Goal: Information Seeking & Learning: Learn about a topic

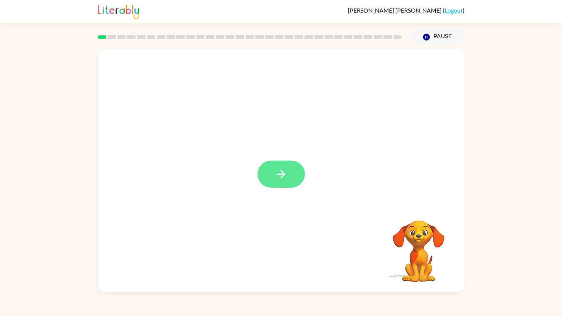
click at [273, 179] on button "button" at bounding box center [281, 173] width 47 height 27
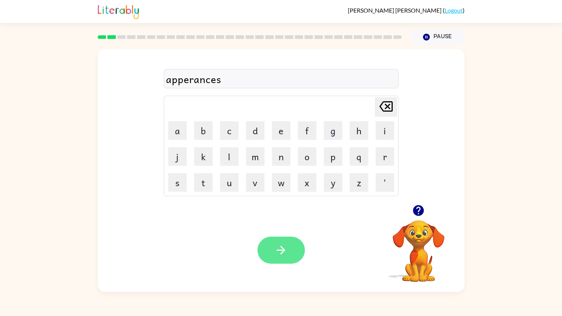
click at [287, 243] on button "button" at bounding box center [281, 249] width 47 height 27
click at [284, 259] on button "button" at bounding box center [281, 249] width 47 height 27
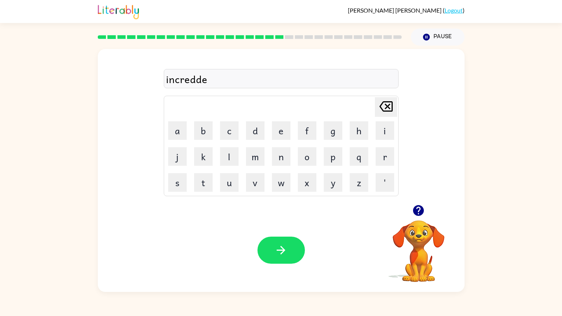
click at [309, 275] on div "Your browser must support playing .mp4 files to use Literably. Please try using…" at bounding box center [281, 249] width 367 height 83
click at [202, 83] on div "increddeble" at bounding box center [281, 79] width 231 height 16
click at [200, 82] on div "increddebl" at bounding box center [281, 79] width 231 height 16
click at [279, 256] on icon "button" at bounding box center [281, 249] width 13 height 13
click at [185, 84] on div "susstaind" at bounding box center [281, 79] width 231 height 16
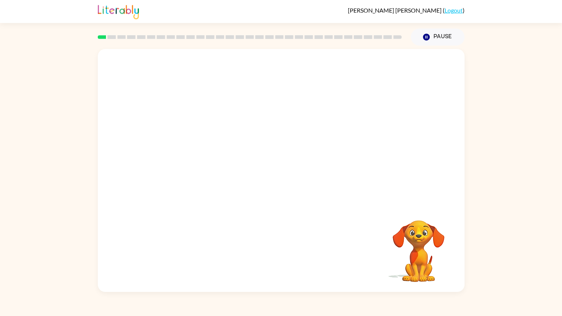
click at [173, 175] on video "Your browser must support playing .mp4 files to use Literably. Please try using…" at bounding box center [281, 127] width 367 height 156
click at [283, 182] on button "button" at bounding box center [281, 173] width 47 height 27
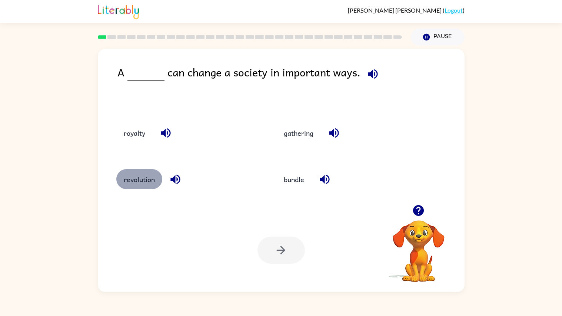
click at [148, 186] on button "revolution" at bounding box center [139, 179] width 46 height 20
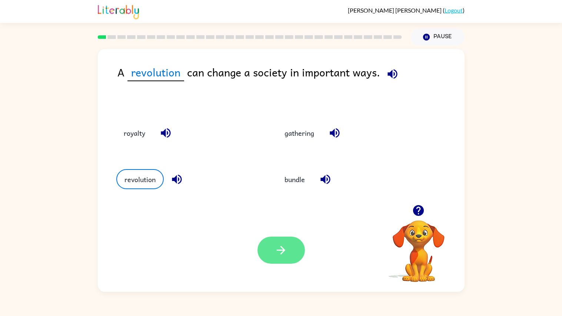
click at [282, 245] on icon "button" at bounding box center [281, 249] width 13 height 13
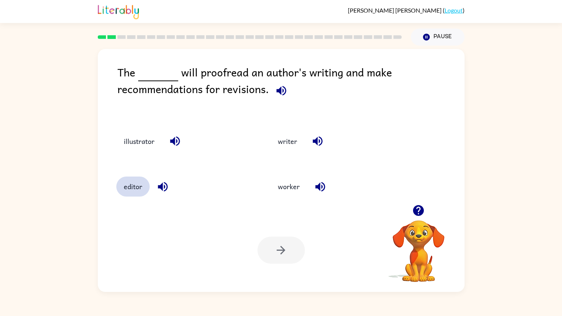
click at [123, 184] on button "editor" at bounding box center [132, 186] width 33 height 20
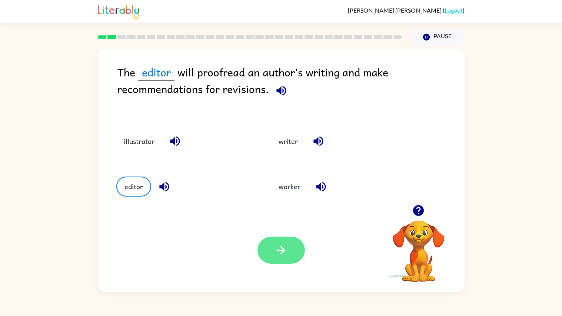
click at [279, 238] on button "button" at bounding box center [281, 249] width 47 height 27
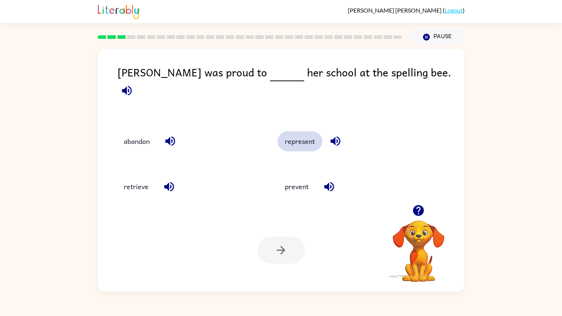
click at [294, 138] on button "represent" at bounding box center [300, 141] width 45 height 20
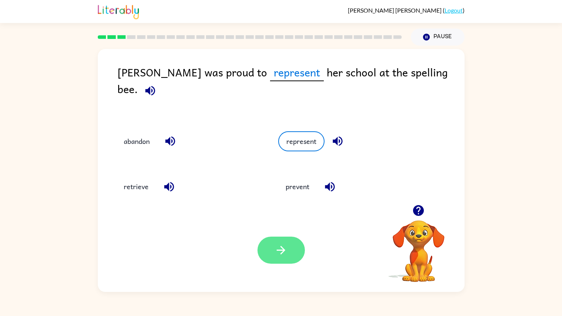
click at [278, 248] on icon "button" at bounding box center [281, 249] width 13 height 13
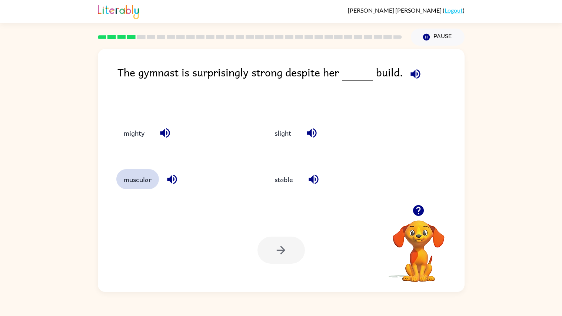
click at [143, 183] on button "muscular" at bounding box center [137, 179] width 43 height 20
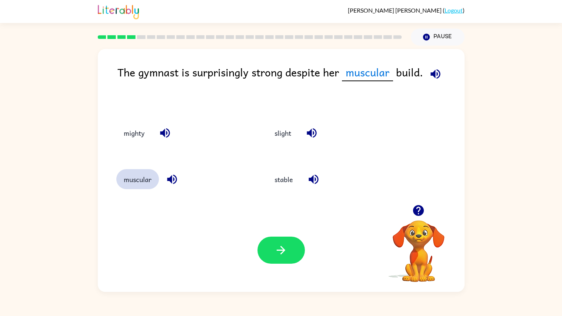
click at [143, 183] on button "muscular" at bounding box center [137, 179] width 43 height 20
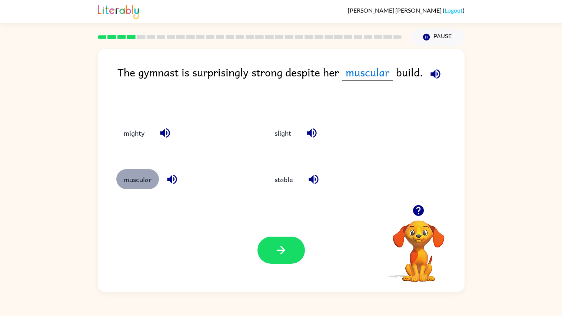
click at [143, 183] on button "muscular" at bounding box center [137, 179] width 43 height 20
click at [170, 179] on icon "button" at bounding box center [174, 180] width 10 height 10
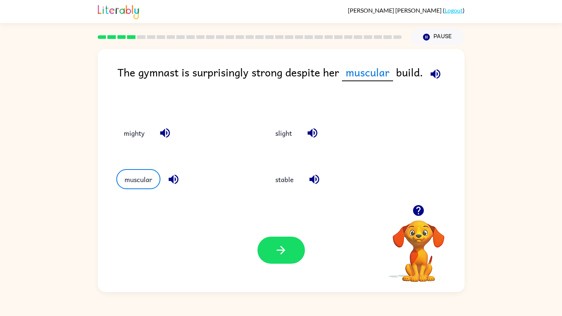
click at [170, 179] on icon "button" at bounding box center [174, 180] width 10 height 10
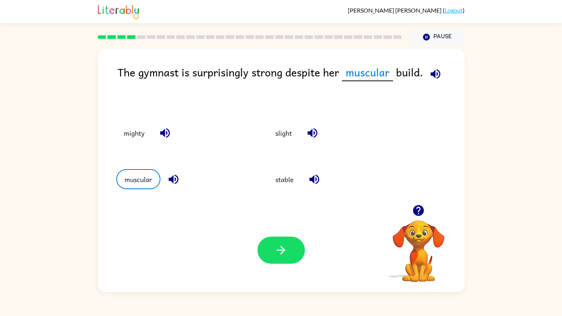
click at [170, 179] on icon "button" at bounding box center [174, 180] width 10 height 10
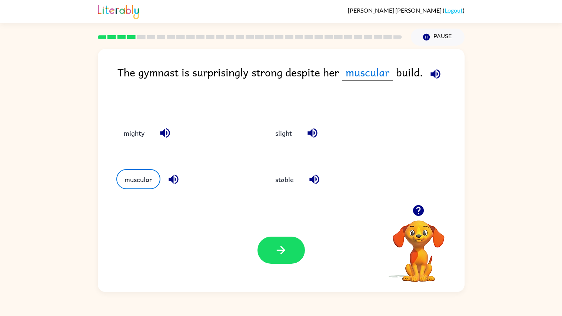
click at [170, 179] on icon "button" at bounding box center [174, 180] width 10 height 10
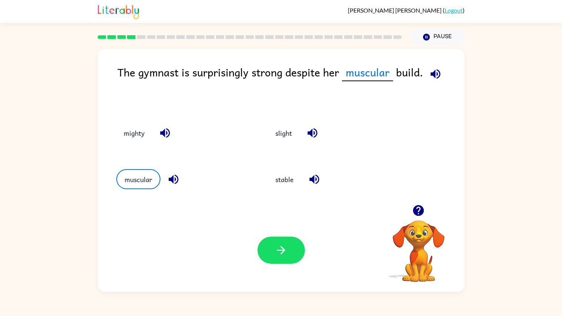
click at [170, 179] on icon "button" at bounding box center [174, 180] width 10 height 10
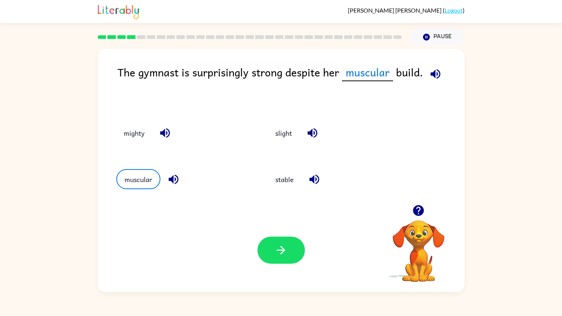
click at [170, 179] on icon "button" at bounding box center [174, 180] width 10 height 10
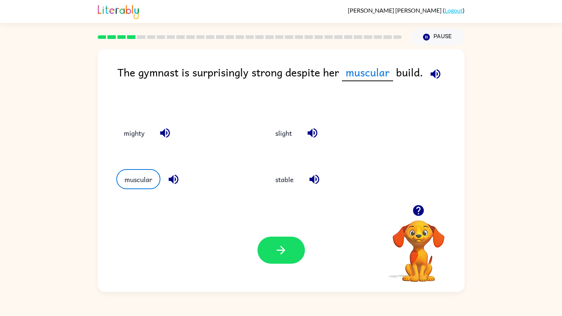
click at [170, 179] on icon "button" at bounding box center [174, 180] width 10 height 10
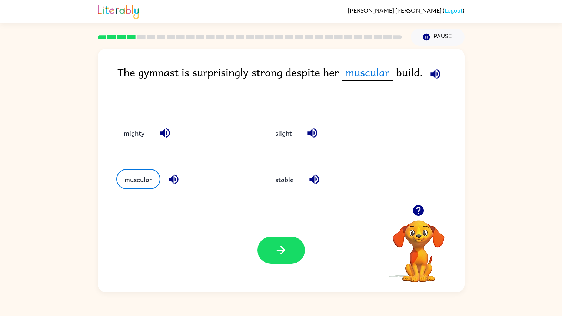
click at [170, 179] on icon "button" at bounding box center [174, 180] width 10 height 10
click at [166, 138] on icon "button" at bounding box center [165, 132] width 13 height 13
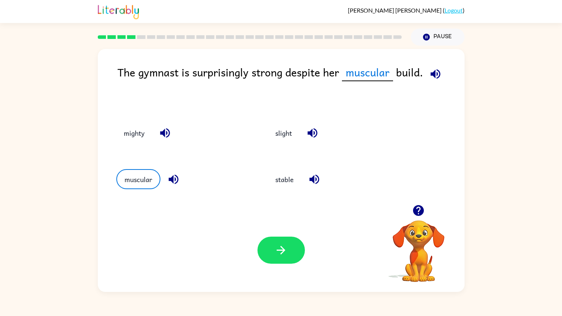
click at [166, 138] on icon "button" at bounding box center [165, 132] width 13 height 13
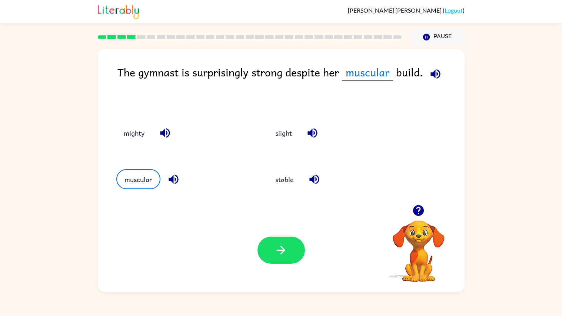
click at [166, 138] on icon "button" at bounding box center [165, 132] width 13 height 13
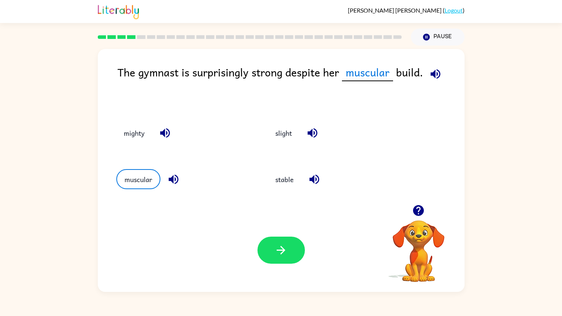
click at [166, 138] on icon "button" at bounding box center [165, 132] width 13 height 13
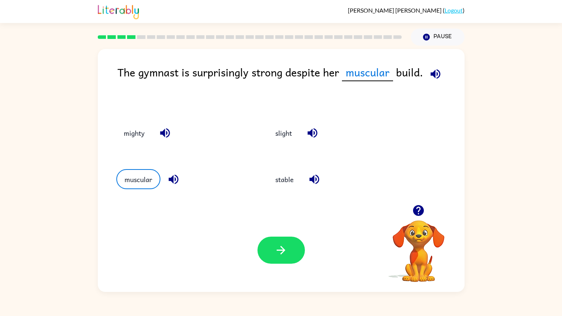
click at [166, 138] on icon "button" at bounding box center [165, 132] width 13 height 13
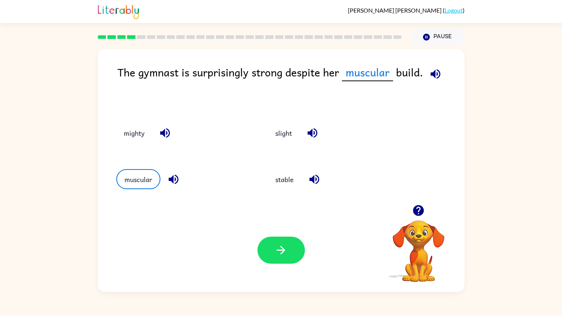
click at [166, 138] on icon "button" at bounding box center [165, 132] width 13 height 13
click at [316, 132] on icon "button" at bounding box center [312, 132] width 13 height 13
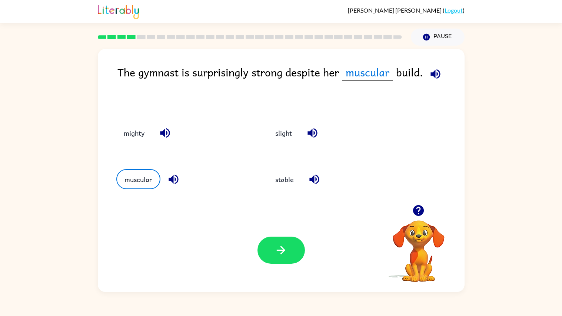
click at [316, 132] on icon "button" at bounding box center [312, 132] width 13 height 13
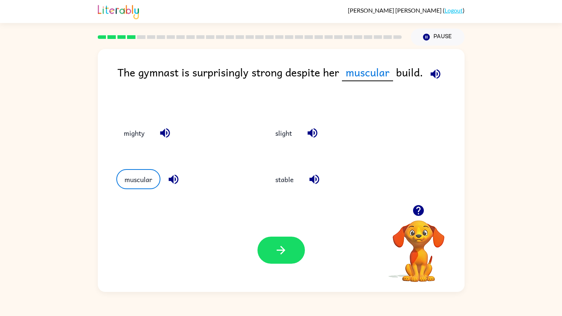
click at [316, 132] on icon "button" at bounding box center [312, 132] width 13 height 13
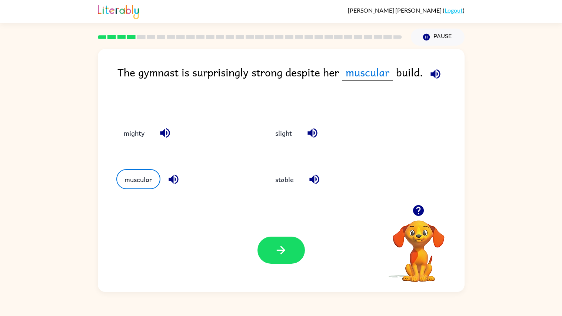
click at [316, 132] on icon "button" at bounding box center [312, 132] width 13 height 13
click at [157, 165] on div "muscular" at bounding box center [178, 178] width 152 height 46
click at [292, 178] on button "stable" at bounding box center [284, 179] width 33 height 20
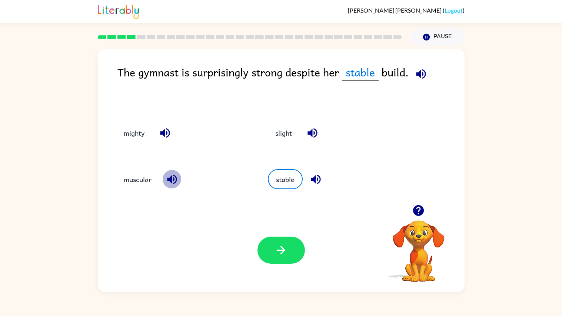
click at [173, 176] on icon "button" at bounding box center [172, 179] width 13 height 13
click at [135, 177] on button "muscular" at bounding box center [137, 179] width 43 height 20
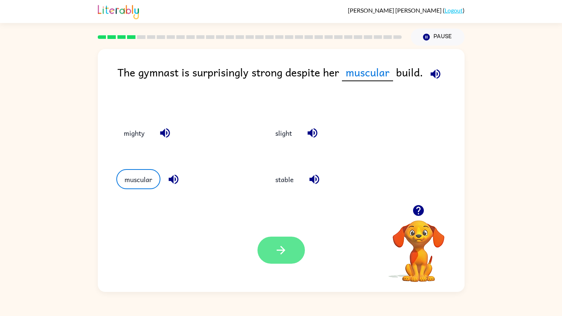
click at [265, 250] on button "button" at bounding box center [281, 249] width 47 height 27
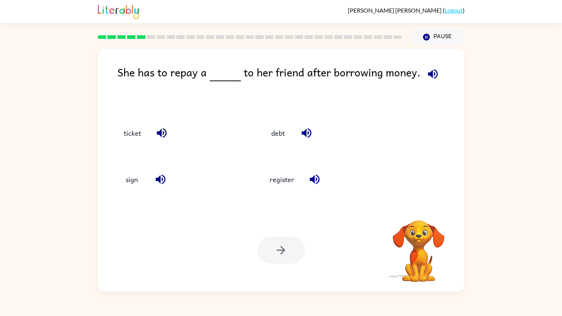
click at [265, 250] on div at bounding box center [281, 249] width 47 height 27
click at [128, 126] on button "ticket" at bounding box center [132, 133] width 32 height 20
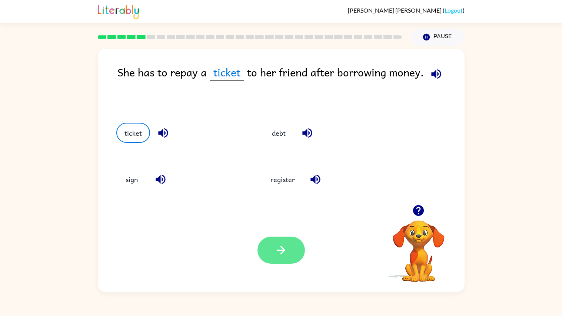
click at [281, 245] on icon "button" at bounding box center [281, 249] width 13 height 13
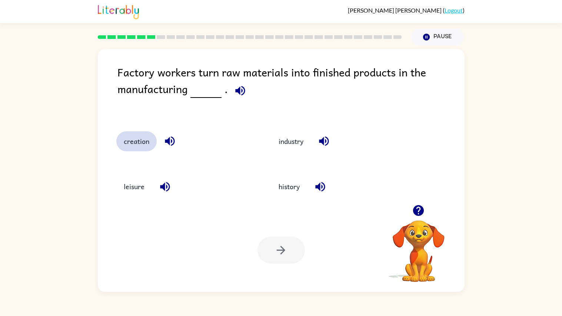
click at [134, 141] on button "creation" at bounding box center [136, 141] width 40 height 20
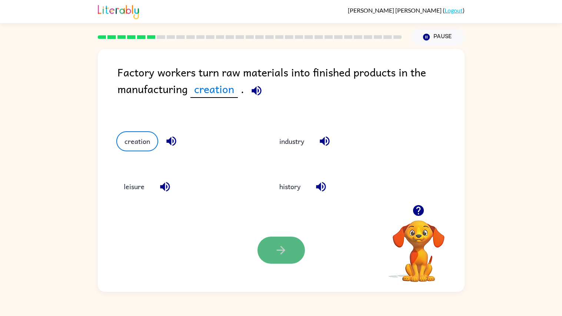
click at [266, 256] on button "button" at bounding box center [281, 249] width 47 height 27
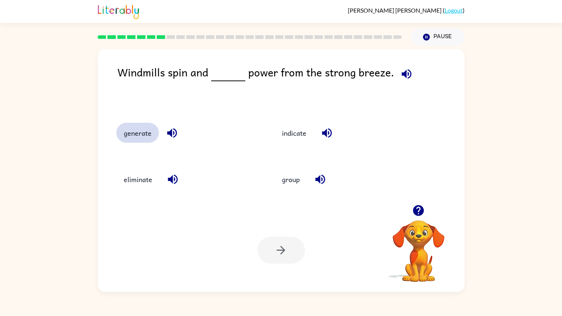
click at [142, 137] on button "generate" at bounding box center [137, 133] width 43 height 20
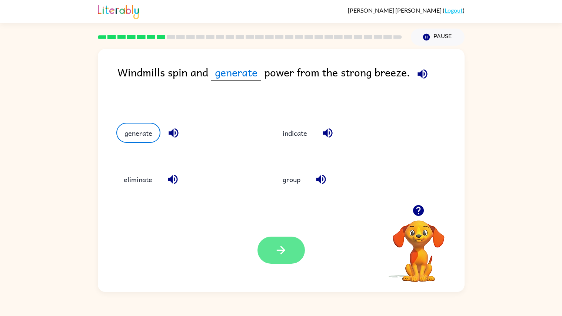
click at [278, 256] on icon "button" at bounding box center [281, 249] width 13 height 13
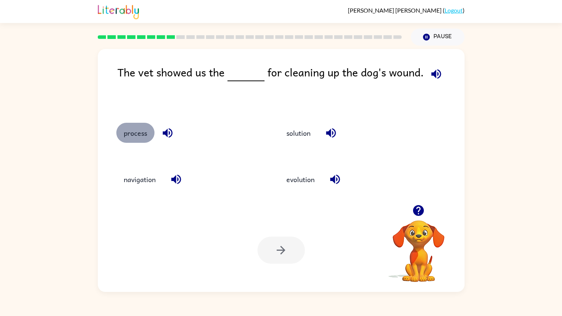
click at [137, 139] on button "process" at bounding box center [135, 133] width 38 height 20
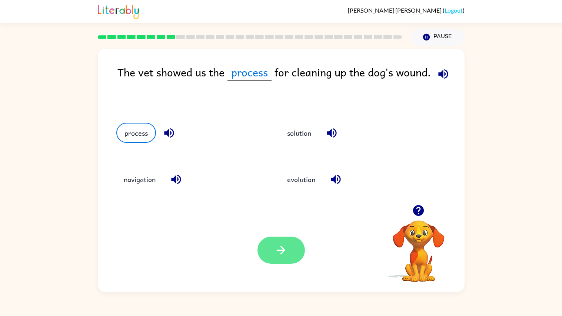
click at [277, 249] on icon "button" at bounding box center [281, 249] width 13 height 13
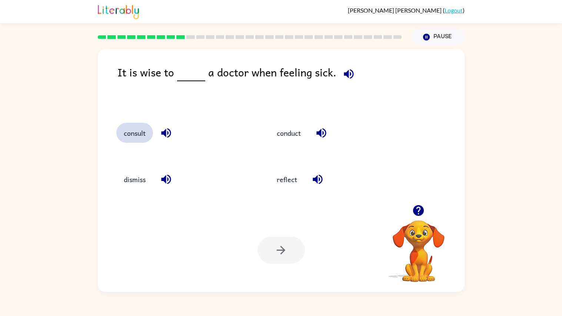
click at [135, 128] on button "consult" at bounding box center [134, 133] width 37 height 20
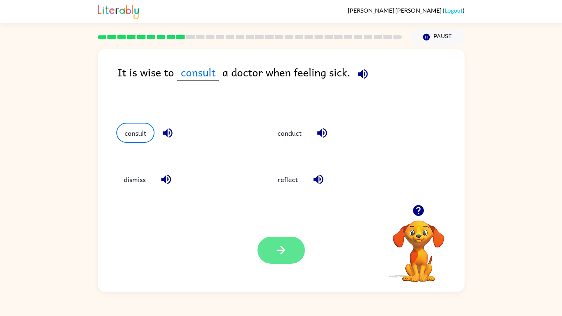
click at [279, 253] on icon "button" at bounding box center [281, 249] width 13 height 13
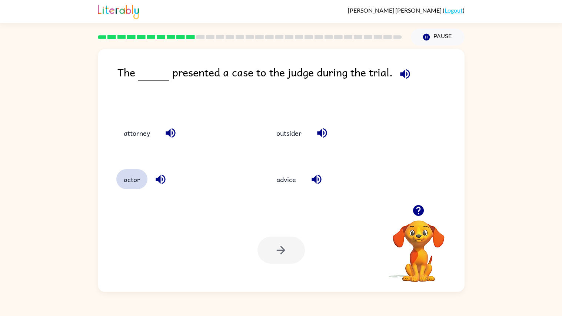
click at [127, 176] on button "actor" at bounding box center [131, 179] width 31 height 20
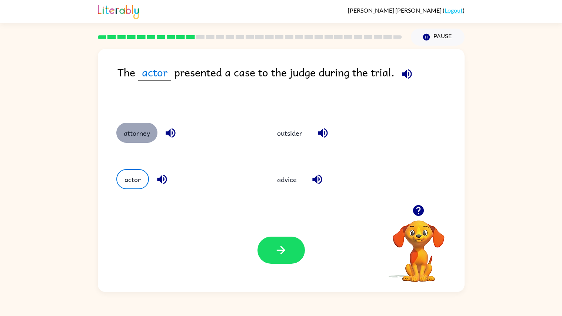
click at [133, 130] on button "attorney" at bounding box center [136, 133] width 41 height 20
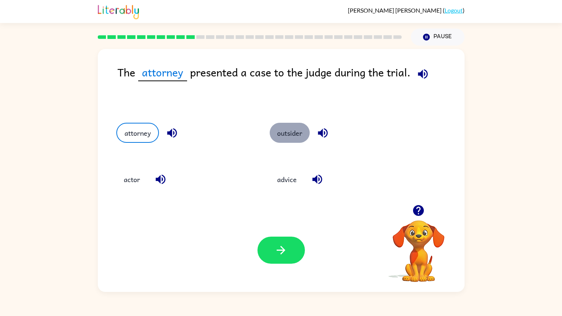
click at [284, 138] on button "outsider" at bounding box center [290, 133] width 40 height 20
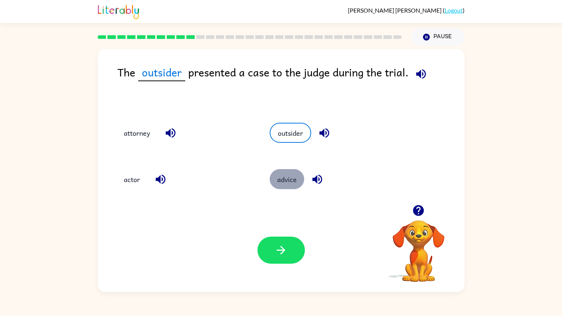
click at [280, 183] on button "advice" at bounding box center [287, 179] width 34 height 20
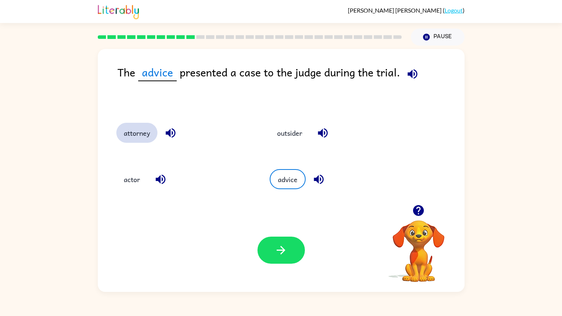
click at [145, 139] on button "attorney" at bounding box center [136, 133] width 41 height 20
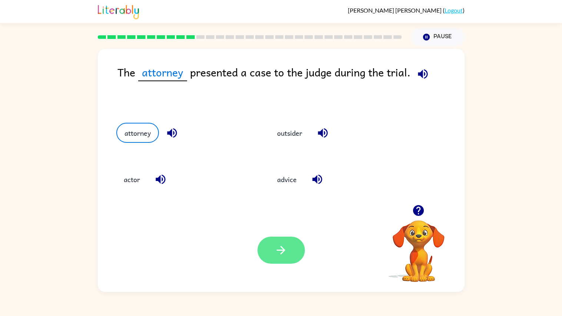
click at [280, 255] on icon "button" at bounding box center [281, 249] width 13 height 13
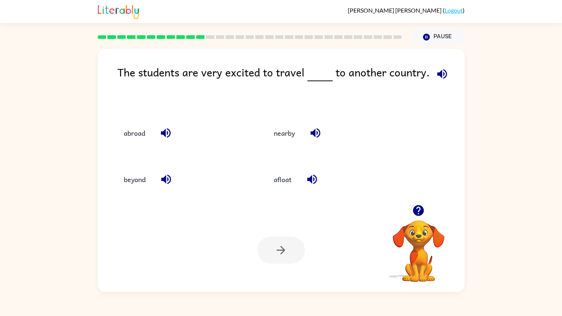
click at [116, 137] on div "abroad" at bounding box center [182, 133] width 133 height 20
click at [121, 136] on button "abroad" at bounding box center [134, 133] width 36 height 20
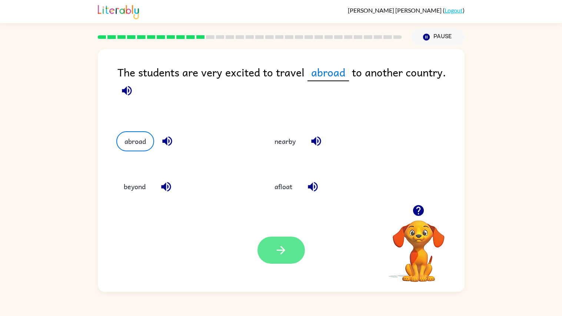
click at [288, 253] on button "button" at bounding box center [281, 249] width 47 height 27
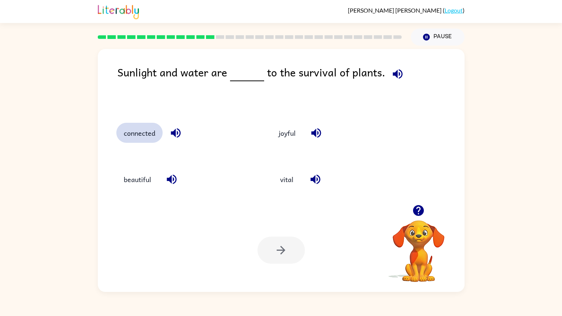
click at [128, 139] on button "connected" at bounding box center [139, 133] width 46 height 20
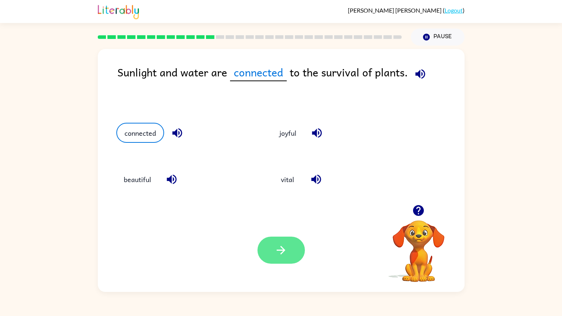
click at [278, 254] on icon "button" at bounding box center [281, 249] width 13 height 13
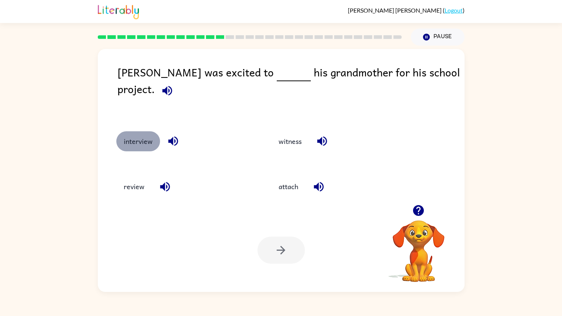
click at [140, 135] on button "interview" at bounding box center [138, 141] width 44 height 20
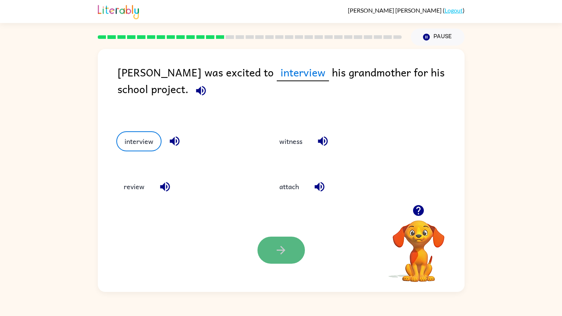
click at [269, 249] on button "button" at bounding box center [281, 249] width 47 height 27
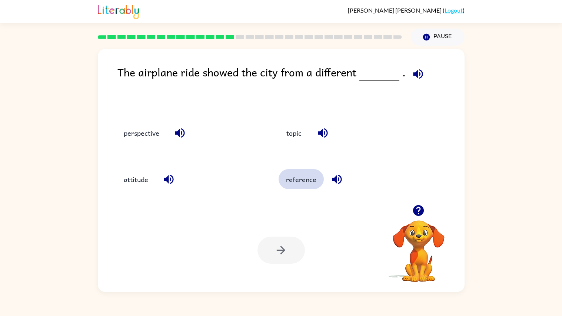
click at [305, 184] on button "reference" at bounding box center [301, 179] width 45 height 20
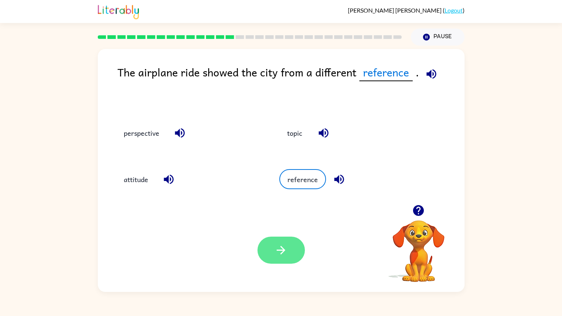
click at [282, 261] on button "button" at bounding box center [281, 249] width 47 height 27
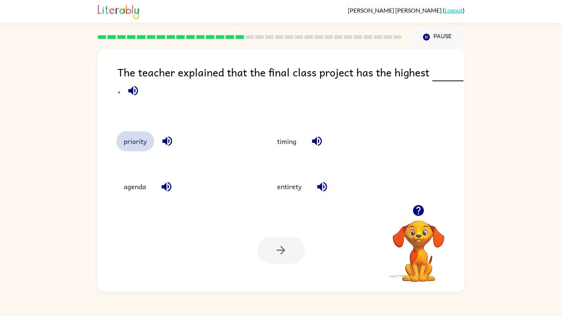
click at [141, 141] on button "priority" at bounding box center [135, 141] width 38 height 20
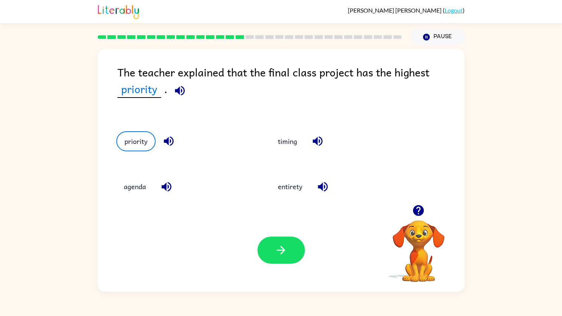
click at [284, 154] on div "timing" at bounding box center [333, 139] width 154 height 45
click at [284, 146] on button "timing" at bounding box center [288, 141] width 34 height 20
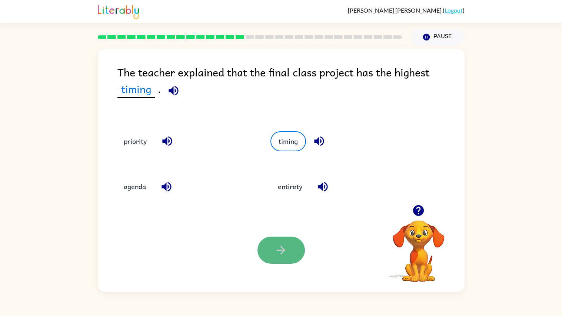
click at [273, 251] on button "button" at bounding box center [281, 249] width 47 height 27
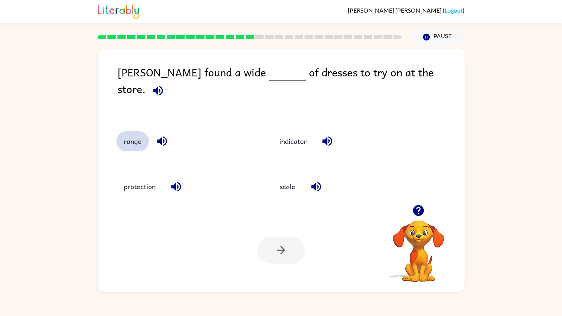
click at [147, 136] on button "range" at bounding box center [132, 141] width 33 height 20
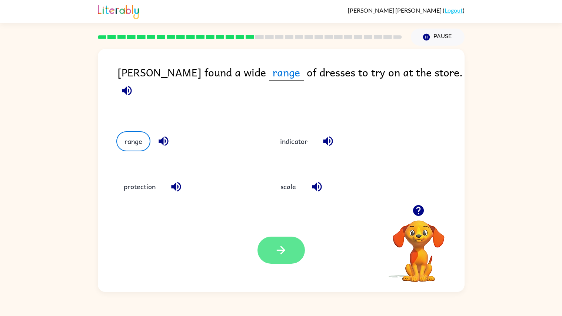
click at [284, 248] on icon "button" at bounding box center [281, 249] width 13 height 13
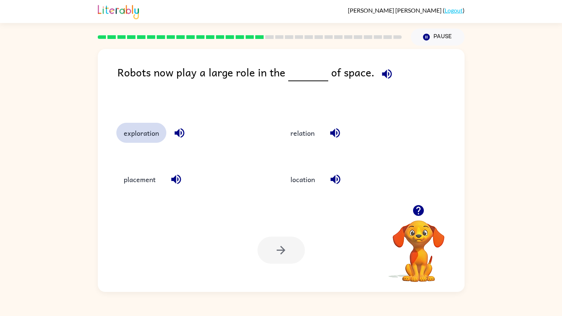
click at [140, 126] on button "exploration" at bounding box center [141, 133] width 50 height 20
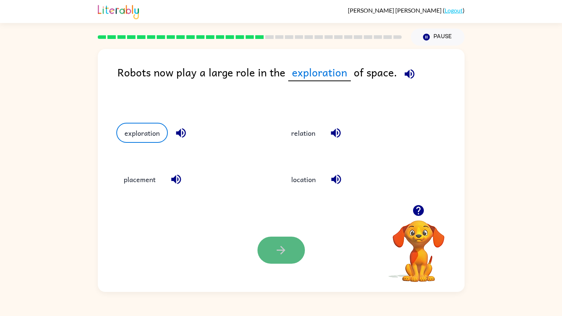
click at [266, 248] on button "button" at bounding box center [281, 249] width 47 height 27
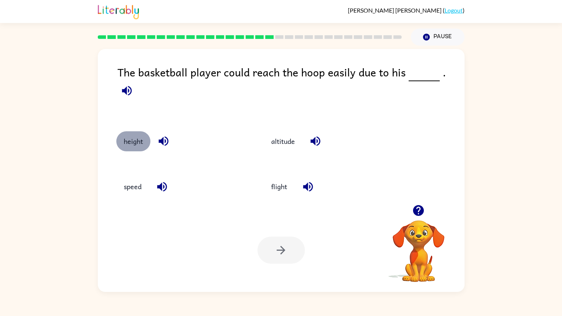
click at [143, 131] on button "height" at bounding box center [133, 141] width 34 height 20
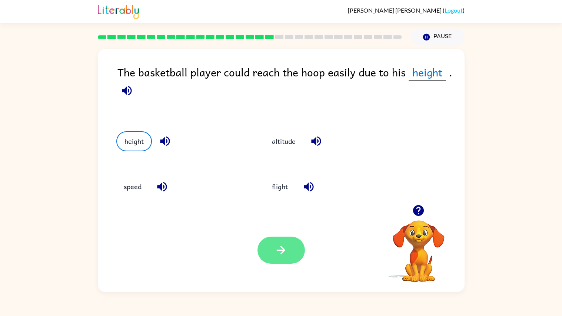
click at [279, 246] on icon "button" at bounding box center [281, 249] width 13 height 13
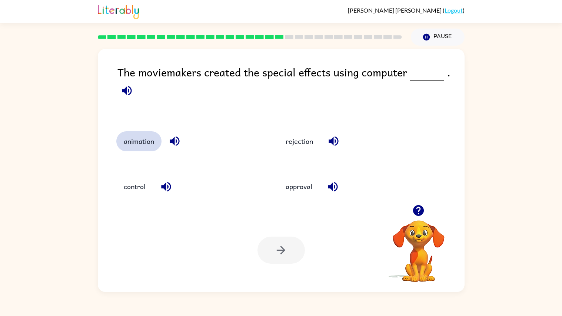
click at [143, 139] on button "animation" at bounding box center [138, 141] width 45 height 20
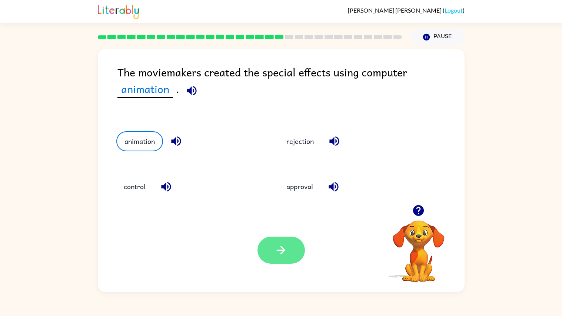
click at [268, 251] on button "button" at bounding box center [281, 249] width 47 height 27
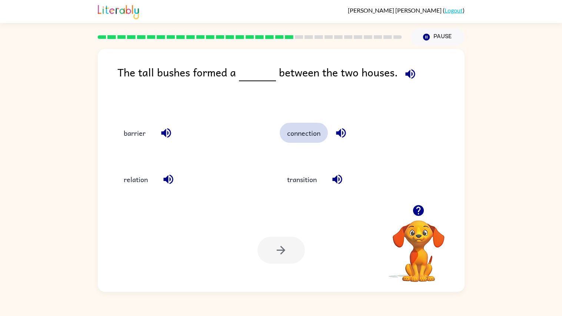
click at [308, 129] on button "connection" at bounding box center [304, 133] width 48 height 20
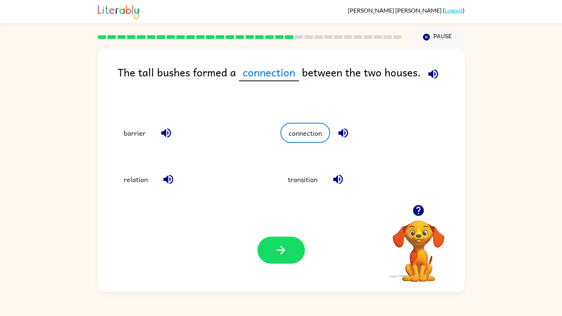
click at [275, 270] on div "Your browser must support playing .mp4 files to use Literably. Please try using…" at bounding box center [281, 249] width 367 height 83
click at [286, 226] on div "Your browser must support playing .mp4 files to use Literably. Please try using…" at bounding box center [281, 249] width 367 height 83
click at [285, 239] on button "button" at bounding box center [281, 249] width 47 height 27
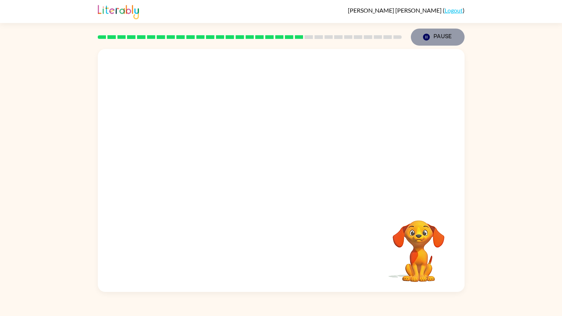
click at [435, 34] on button "Pause Pause" at bounding box center [438, 37] width 54 height 17
